Goal: Transaction & Acquisition: Purchase product/service

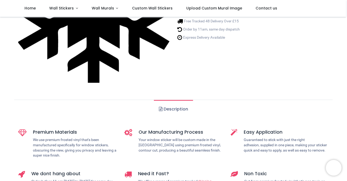
scroll to position [109, 0]
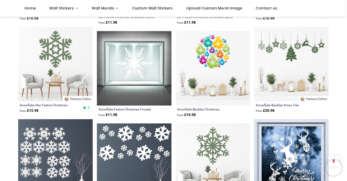
scroll to position [64, 0]
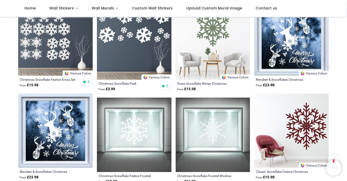
scroll to position [451, 0]
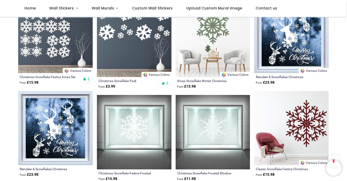
click at [47, 45] on img at bounding box center [55, 36] width 74 height 74
click at [54, 49] on img at bounding box center [55, 36] width 74 height 74
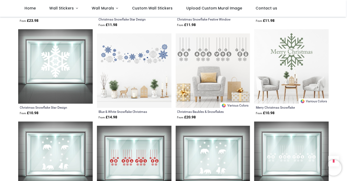
scroll to position [974, 0]
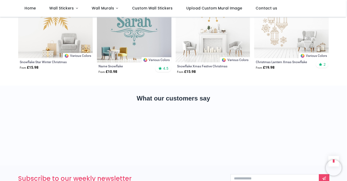
scroll to position [1481, 0]
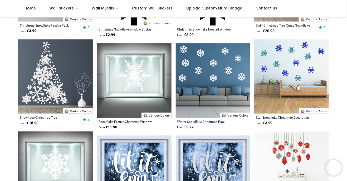
scroll to position [132, 0]
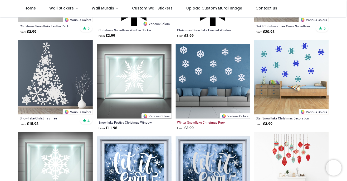
click at [203, 123] on div "Winter Snowflake Christmas Pack" at bounding box center [205, 122] width 57 height 4
click at [208, 93] on img at bounding box center [213, 81] width 74 height 74
click at [223, 97] on img at bounding box center [213, 81] width 74 height 74
click at [199, 124] on div "Winter Snowflake Christmas Pack" at bounding box center [205, 122] width 57 height 4
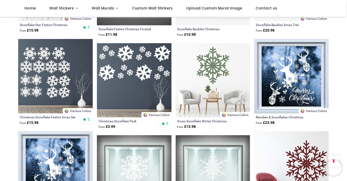
scroll to position [412, 0]
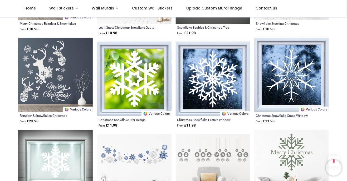
scroll to position [875, 0]
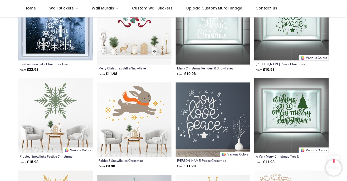
scroll to position [1296, 0]
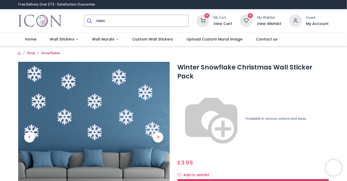
click at [264, 181] on span "Customise Now!" at bounding box center [253, 183] width 30 height 5
